Goal: Check status: Check status

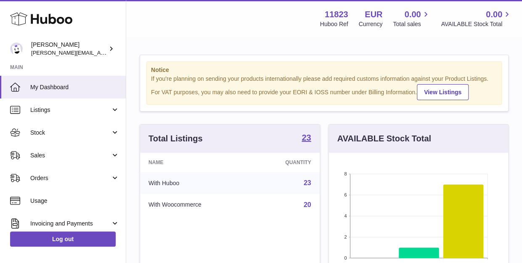
scroll to position [131, 179]
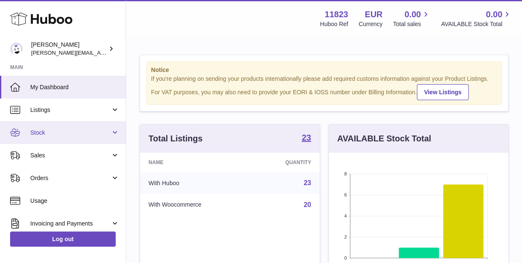
click at [71, 131] on span "Stock" at bounding box center [70, 133] width 80 height 8
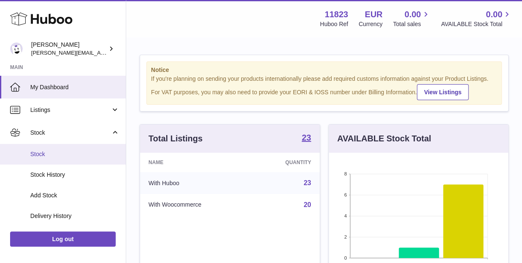
click at [52, 151] on span "Stock" at bounding box center [74, 154] width 89 height 8
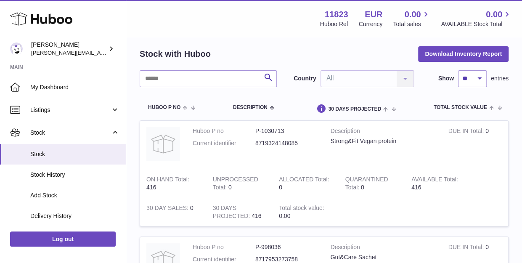
scroll to position [42, 0]
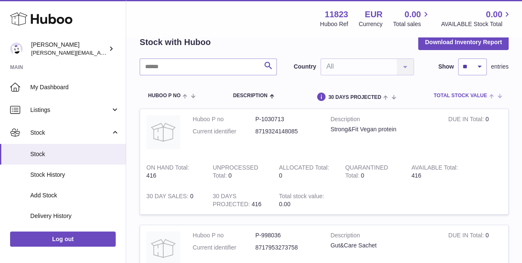
click at [478, 95] on span "Total stock value" at bounding box center [460, 95] width 53 height 5
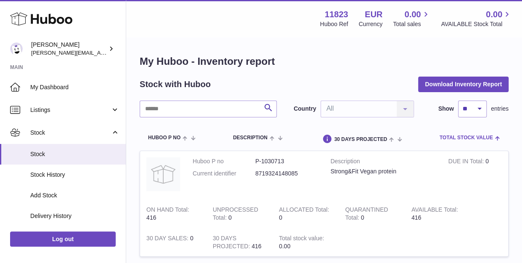
click at [464, 140] on span "Total stock value" at bounding box center [466, 137] width 53 height 5
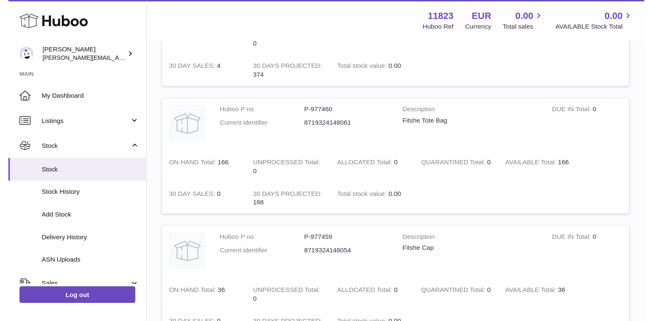
scroll to position [295, 0]
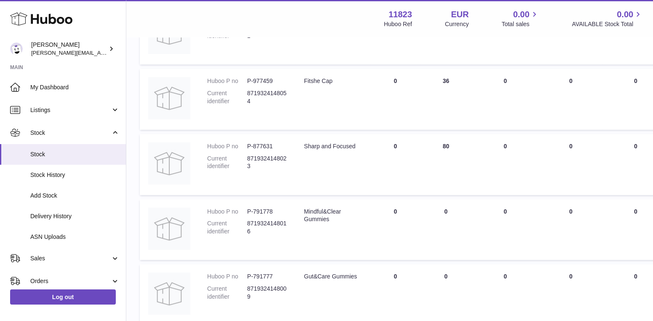
drag, startPoint x: 518, startPoint y: 2, endPoint x: 648, endPoint y: 41, distance: 135.3
click at [528, 41] on td "QUARANTINED Total 0" at bounding box center [635, 33] width 66 height 61
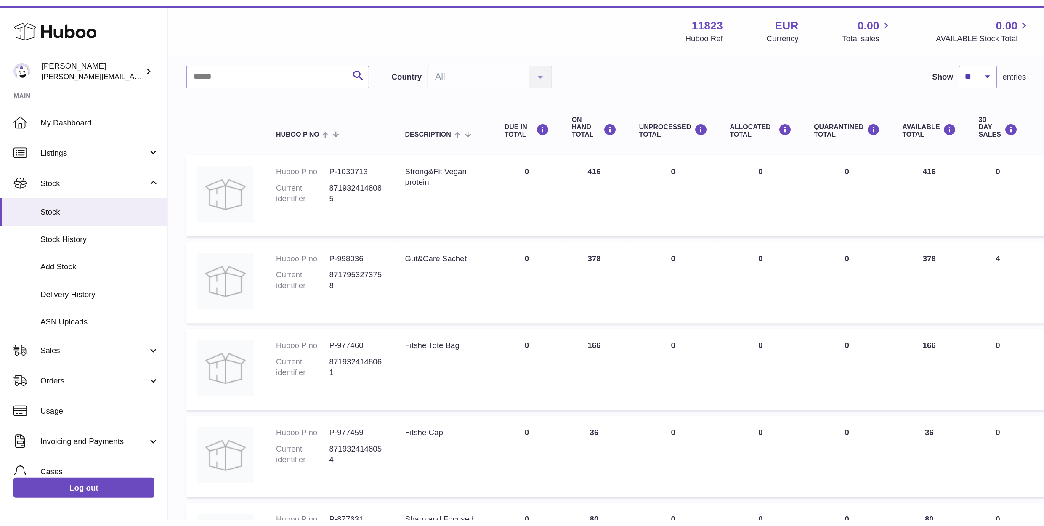
scroll to position [56, 0]
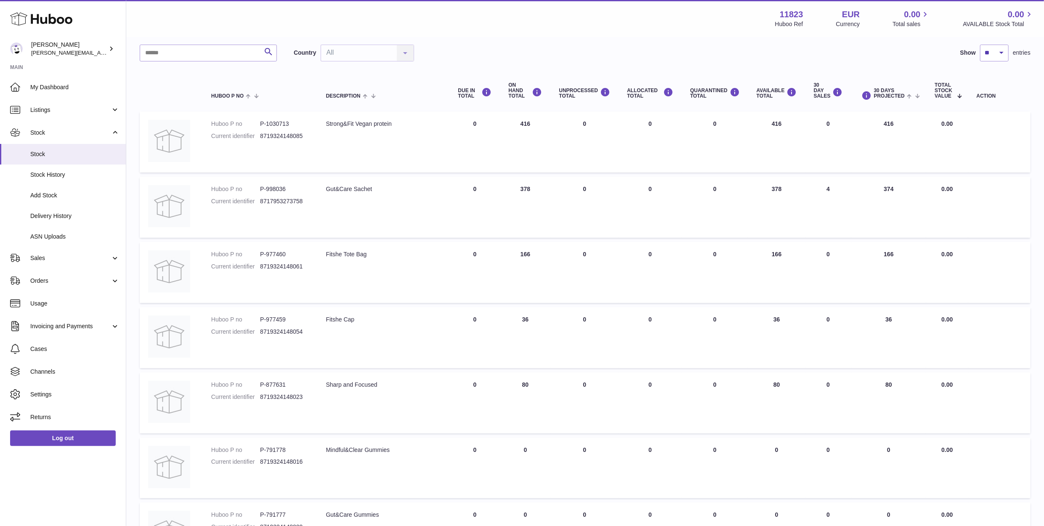
drag, startPoint x: 690, startPoint y: 0, endPoint x: 628, endPoint y: 29, distance: 68.4
click at [528, 29] on div "Menu Huboo 11823 Huboo Ref EUR Currency 0.00 Total sales 0.00 AVAILABLE Stock T…" at bounding box center [585, 18] width 918 height 37
